Goal: Transaction & Acquisition: Purchase product/service

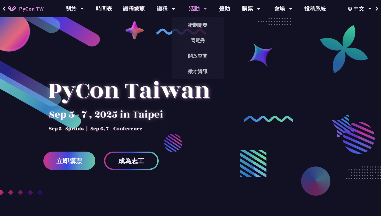
click at [84, 6] on div "活動" at bounding box center [75, 8] width 18 height 17
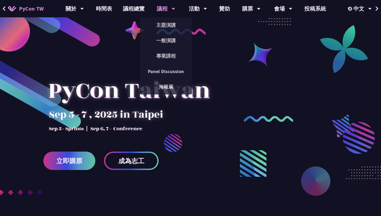
click at [84, 9] on div "議程" at bounding box center [75, 8] width 18 height 17
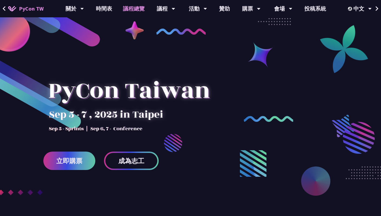
click at [138, 8] on link "議程總覽" at bounding box center [134, 8] width 33 height 17
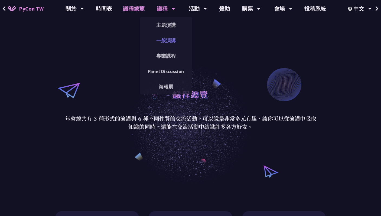
click at [163, 41] on link "一般演講" at bounding box center [166, 40] width 52 height 13
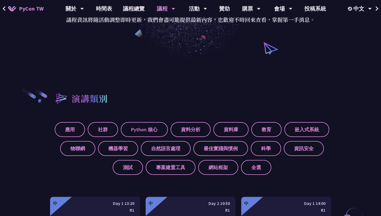
scroll to position [126, 0]
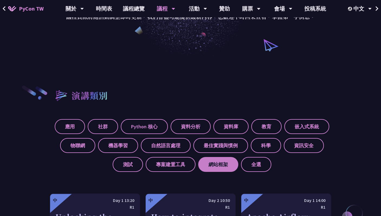
drag, startPoint x: 41, startPoint y: 120, endPoint x: 230, endPoint y: 166, distance: 194.8
copy div "應用 社群 Python 核心 資料分析 資料庫 教育 嵌入式系統 物聯網 機器學習 自然語言處理 最佳實踐與慣例 科學 資訊安全 測試 專案建置工具 網站框架"
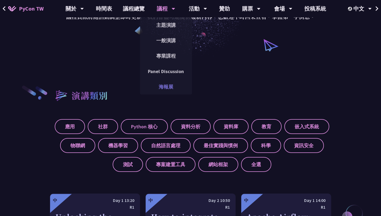
click at [189, 81] on link "海報展" at bounding box center [166, 87] width 52 height 13
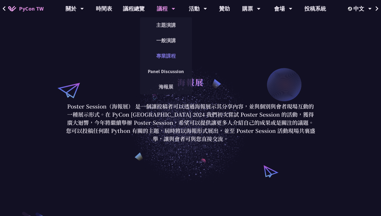
click at [169, 55] on link "專業課程" at bounding box center [166, 56] width 52 height 13
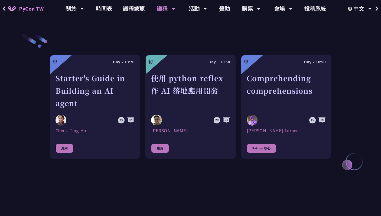
scroll to position [178, 0]
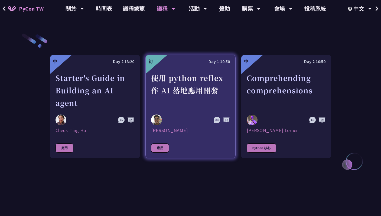
drag, startPoint x: 38, startPoint y: 73, endPoint x: 211, endPoint y: 106, distance: 176.1
click at [211, 106] on div "中 Day 2 13:20 Starter's Guide in Building an AI agent Cheuk Ting Ho 應用 初 Day 1 …" at bounding box center [190, 106] width 381 height 201
click at [200, 91] on div "使用 python reflex 作 AI 落地應用開發" at bounding box center [190, 90] width 79 height 37
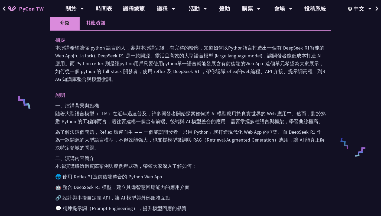
scroll to position [54, 0]
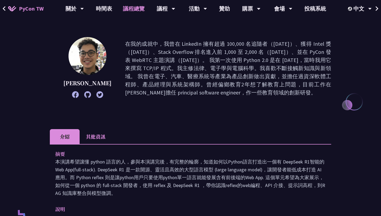
click at [133, 8] on link "議程總覽" at bounding box center [134, 8] width 33 height 17
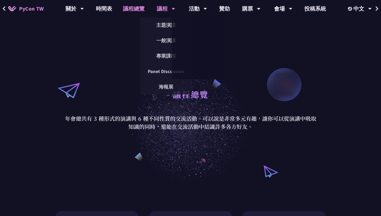
click at [84, 7] on div "議程" at bounding box center [75, 8] width 18 height 17
click at [168, 58] on link "專業課程" at bounding box center [166, 56] width 52 height 13
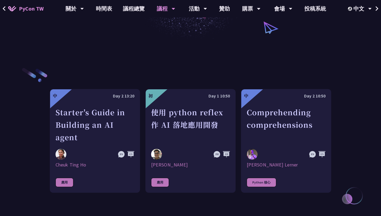
scroll to position [144, 0]
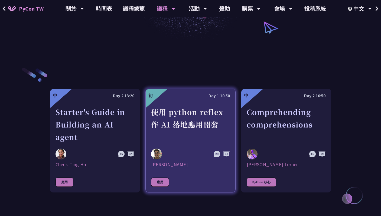
click at [206, 143] on div "使用 python reflex 作 AI 落地應用開發" at bounding box center [190, 124] width 79 height 37
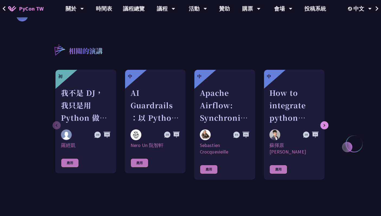
scroll to position [523, 0]
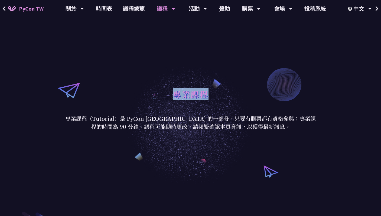
drag, startPoint x: 174, startPoint y: 93, endPoint x: 207, endPoint y: 97, distance: 33.9
click at [207, 97] on h1 "專業課程" at bounding box center [191, 94] width 36 height 16
copy h1 "專業課程"
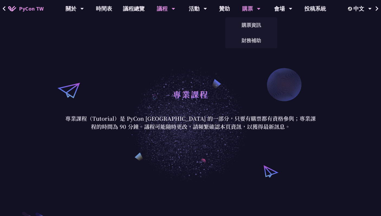
click at [84, 11] on div "購票" at bounding box center [75, 8] width 18 height 17
click at [248, 26] on link "購票資訊" at bounding box center [252, 25] width 52 height 13
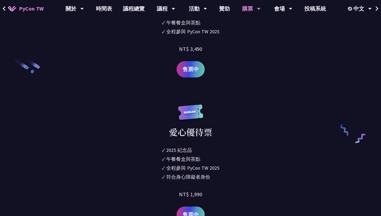
scroll to position [779, 0]
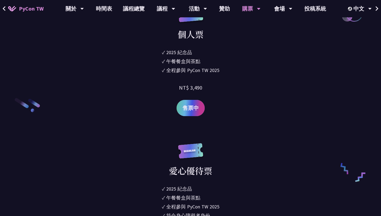
click at [194, 108] on span "售票中" at bounding box center [191, 108] width 16 height 8
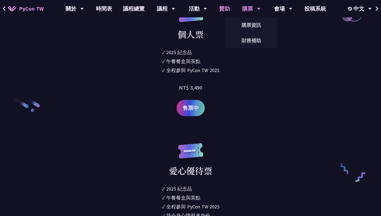
click at [226, 8] on link "贊助" at bounding box center [225, 8] width 22 height 17
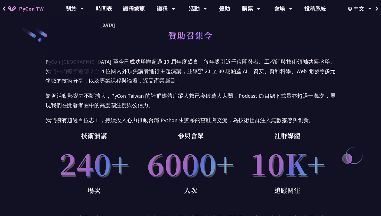
click at [31, 2] on link "PyCon TW" at bounding box center [26, 9] width 46 height 14
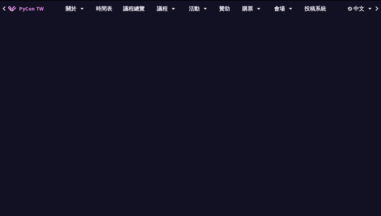
click at [31, 9] on span "PyCon TW" at bounding box center [31, 9] width 25 height 8
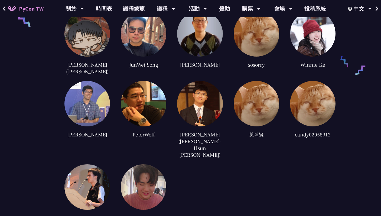
scroll to position [1287, 0]
